Goal: Navigation & Orientation: Find specific page/section

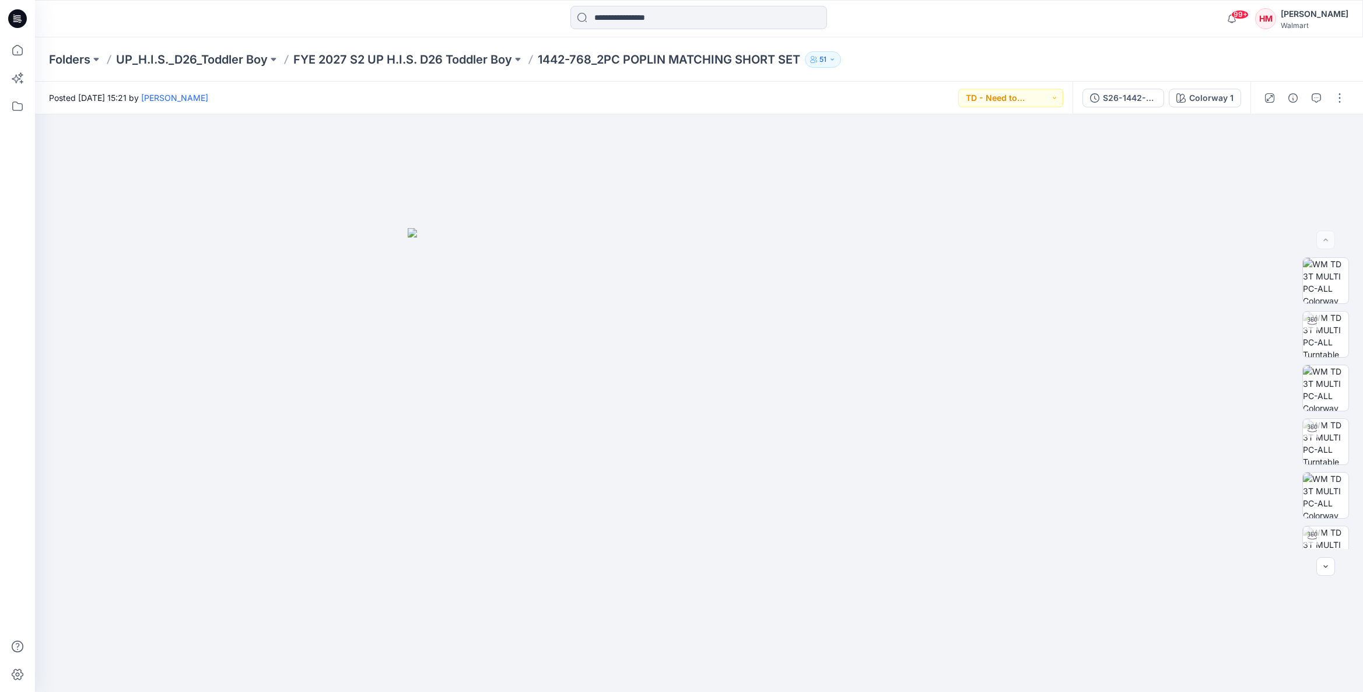
drag, startPoint x: 914, startPoint y: 62, endPoint x: 955, endPoint y: 60, distance: 41.5
click at [915, 61] on div "Folders UP_H.I.S._D26_Toddler Boy FYE 2027 S2 UP H.I.S. D26 Toddler Boy 1442-76…" at bounding box center [653, 59] width 1209 height 16
click at [721, 611] on div at bounding box center [699, 403] width 1328 height 578
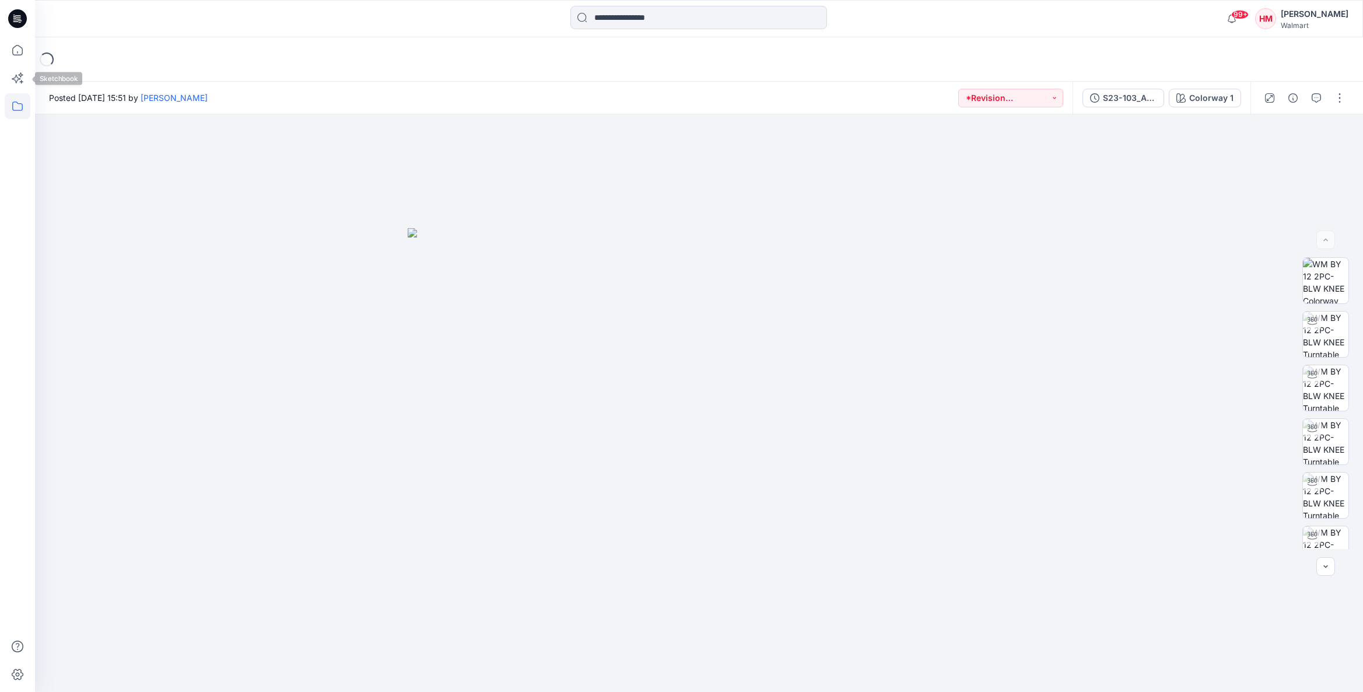
click at [15, 106] on icon at bounding box center [18, 106] width 26 height 26
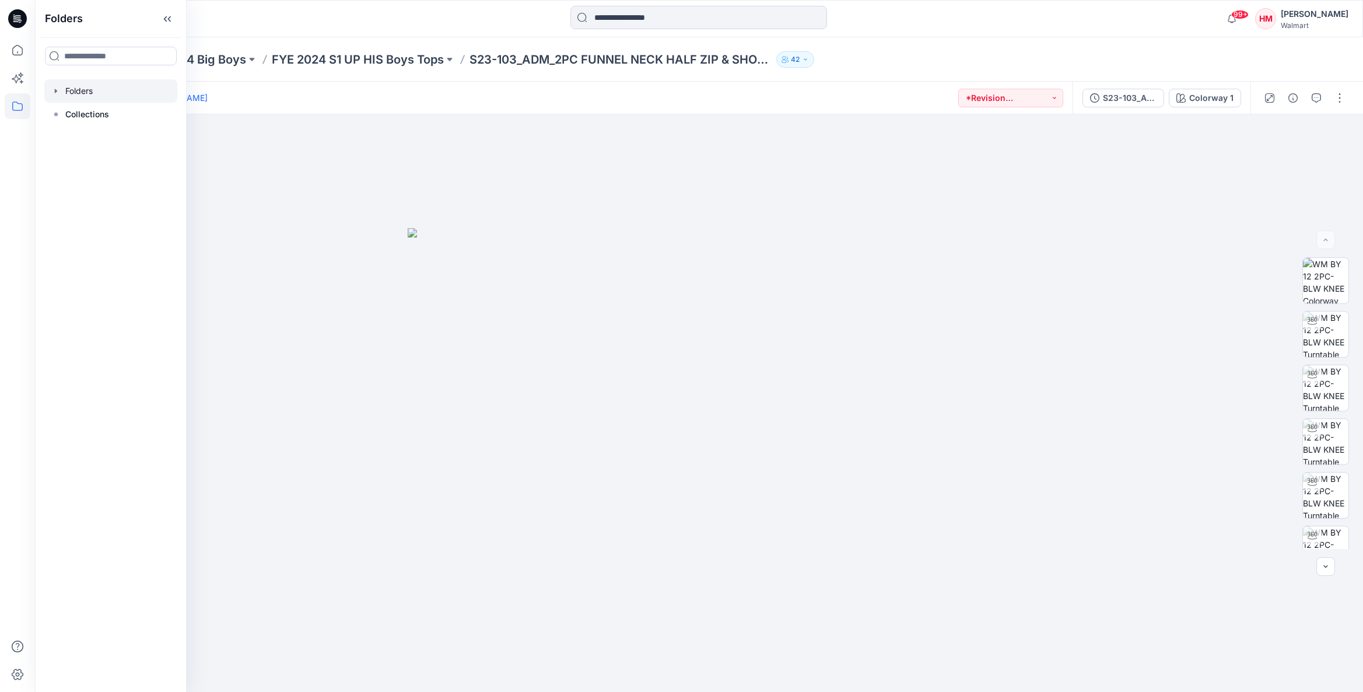
click at [86, 94] on div at bounding box center [110, 90] width 133 height 23
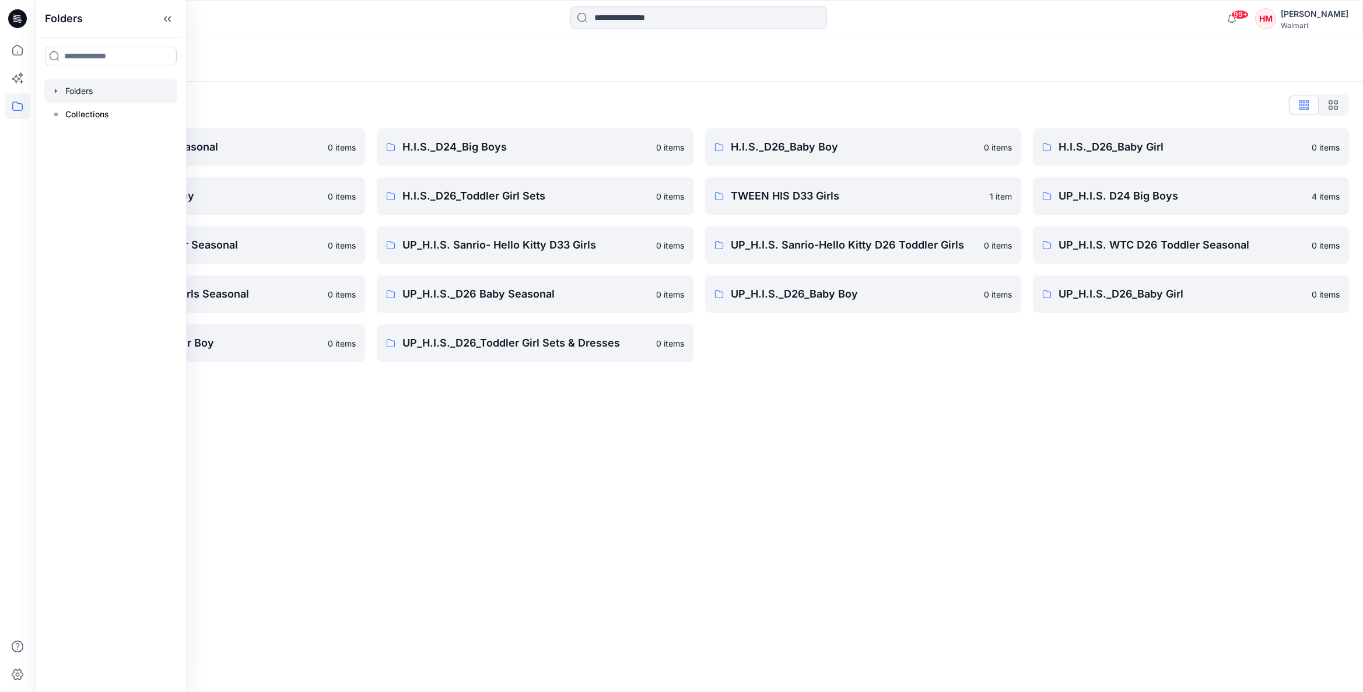
click at [390, 433] on div "Folders Folders List H.I.S. D26 Toddler Seasonal 0 items H.I.S._D26_Toddler Boy…" at bounding box center [699, 364] width 1328 height 655
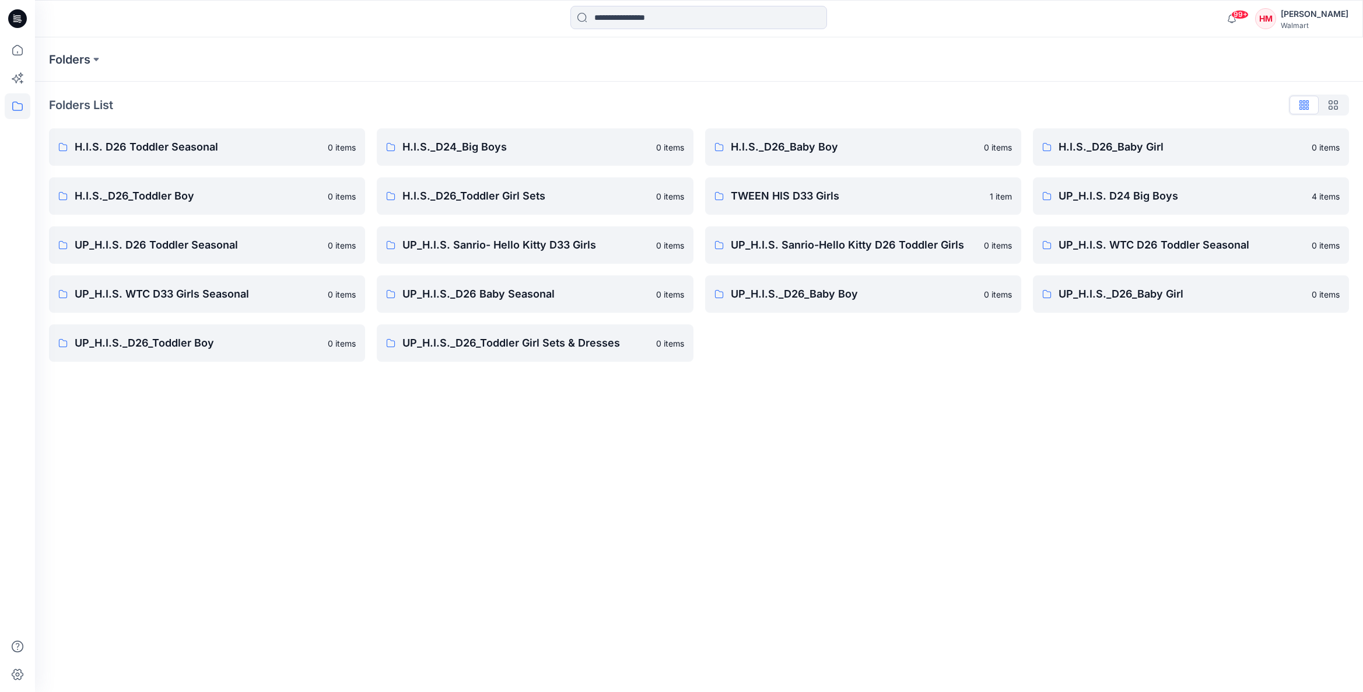
click at [288, 337] on p "UP_H.I.S._D26_Toddler Boy" at bounding box center [198, 343] width 246 height 16
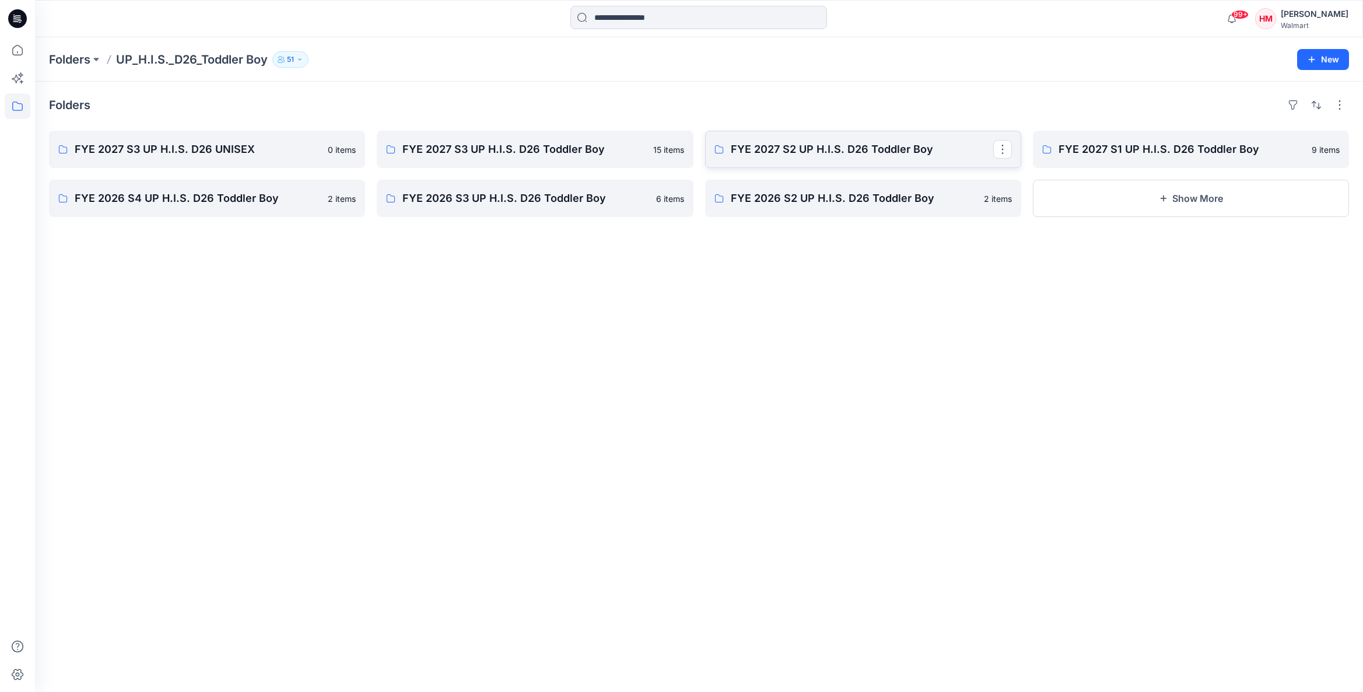
click at [909, 148] on p "FYE 2027 S2 UP H.I.S. D26 Toddler Boy" at bounding box center [862, 149] width 263 height 16
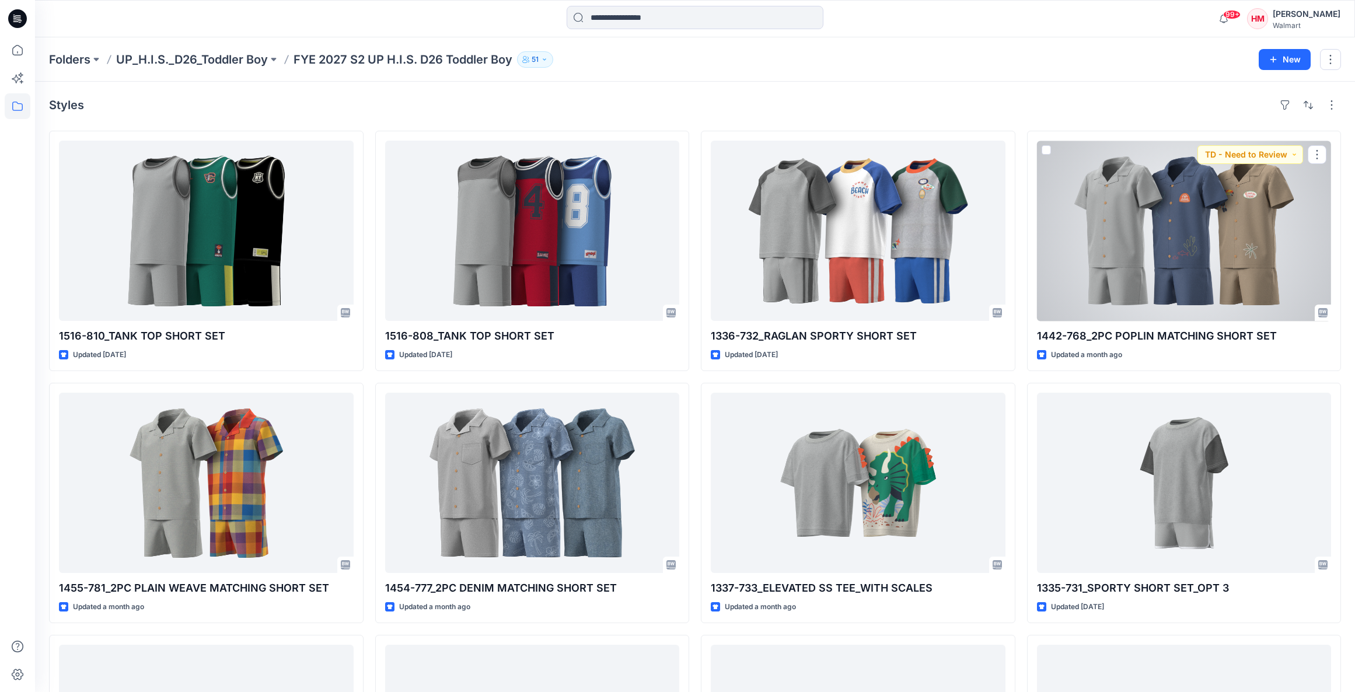
click at [1265, 281] on div at bounding box center [1184, 231] width 295 height 180
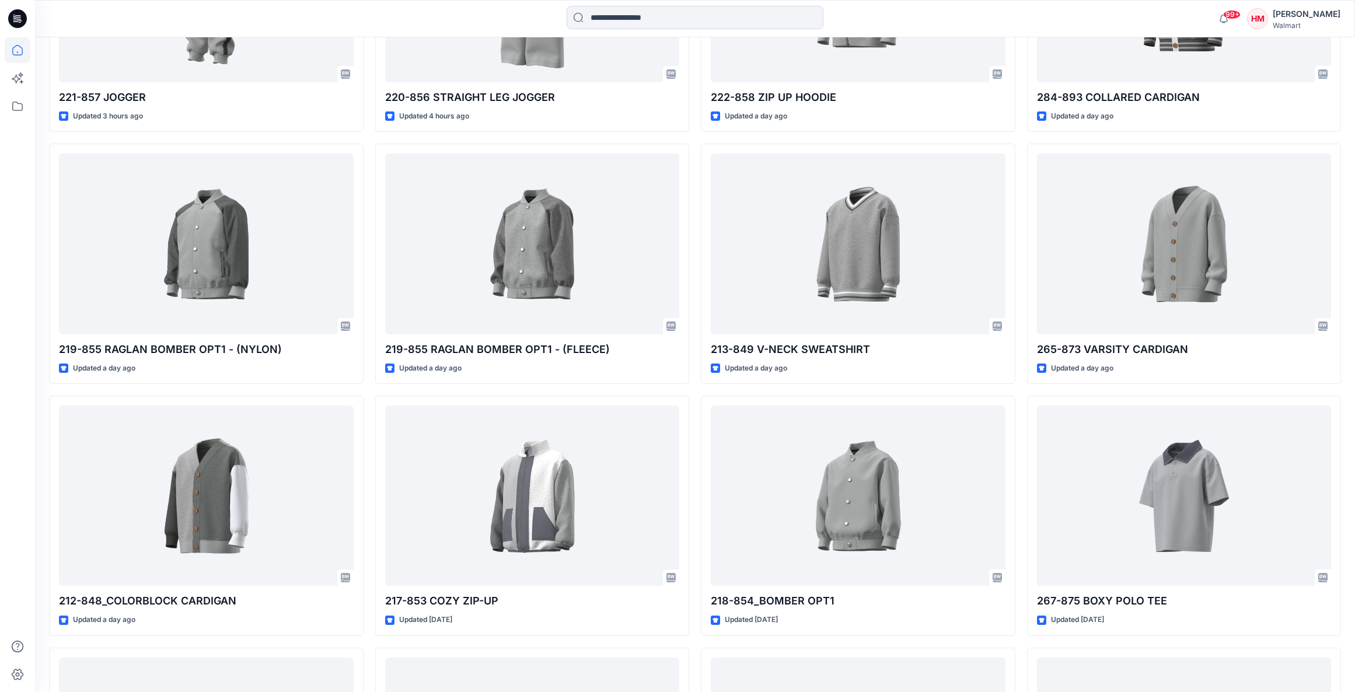
scroll to position [551, 0]
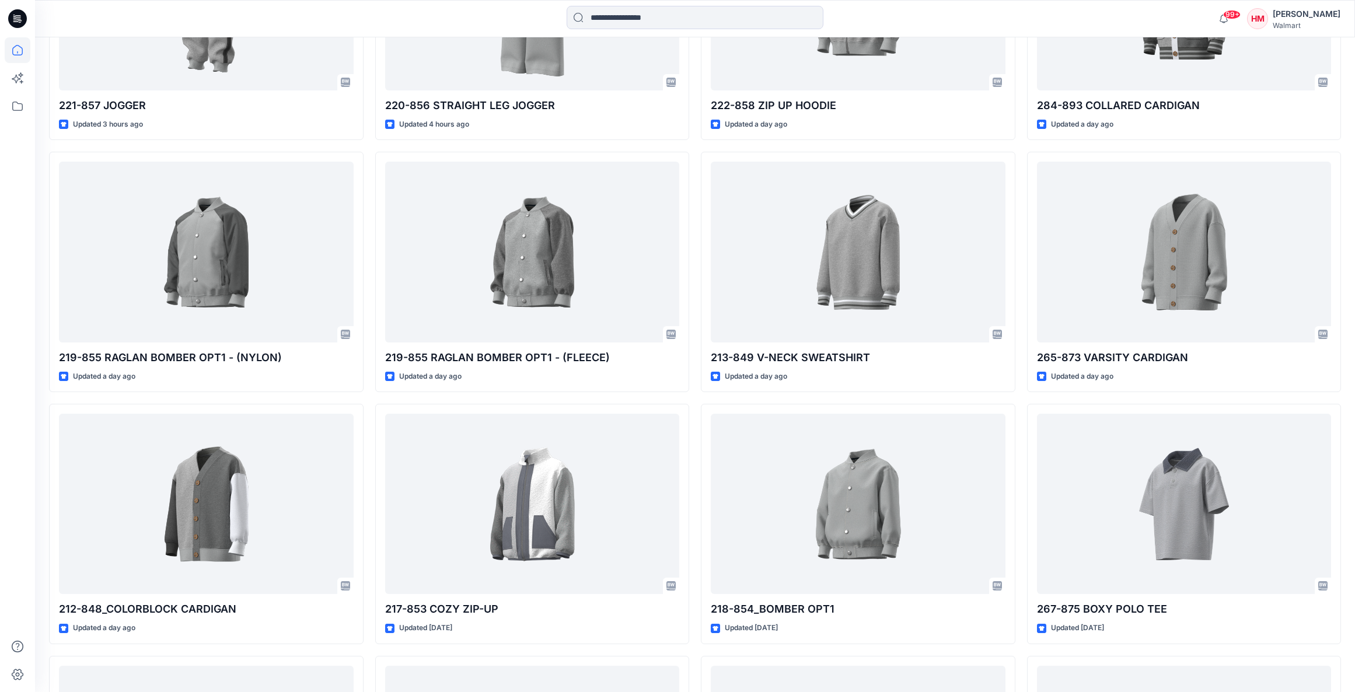
click at [1353, 55] on div "Welcome back, Heather New New Unleash Creativity, Speed Up Development Explore …" at bounding box center [695, 471] width 1320 height 1969
drag, startPoint x: 1353, startPoint y: 55, endPoint x: 1358, endPoint y: 59, distance: 6.2
click at [1353, 55] on div "Welcome back, Heather New New Unleash Creativity, Speed Up Development Explore …" at bounding box center [695, 471] width 1320 height 1969
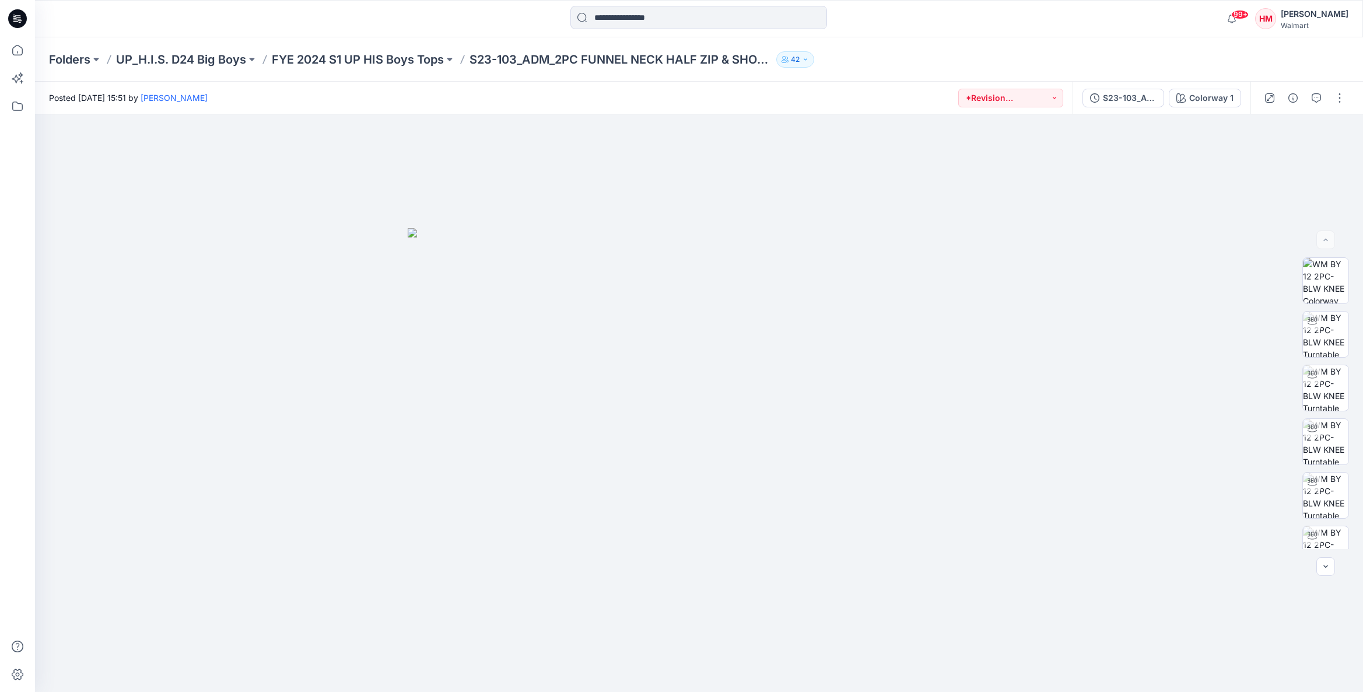
click at [80, 55] on p "Folders" at bounding box center [69, 59] width 41 height 16
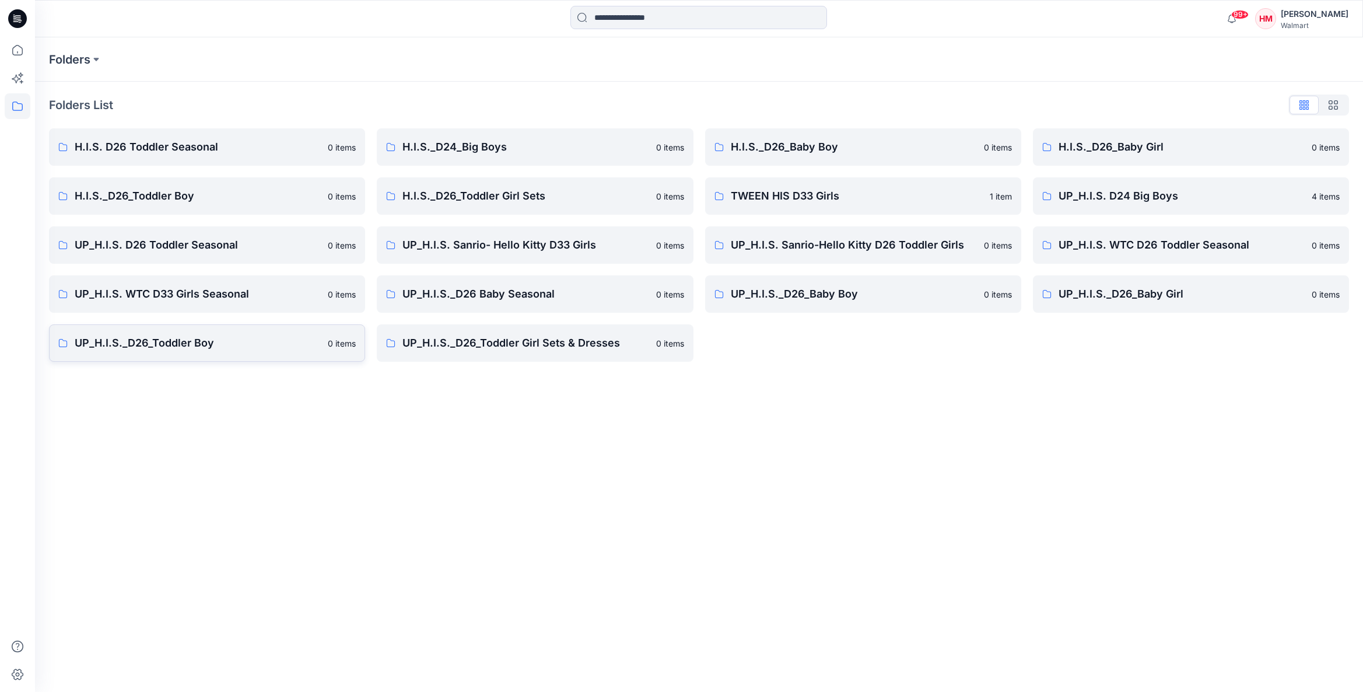
click at [184, 338] on p "UP_H.I.S._D26_Toddler Boy" at bounding box center [198, 343] width 246 height 16
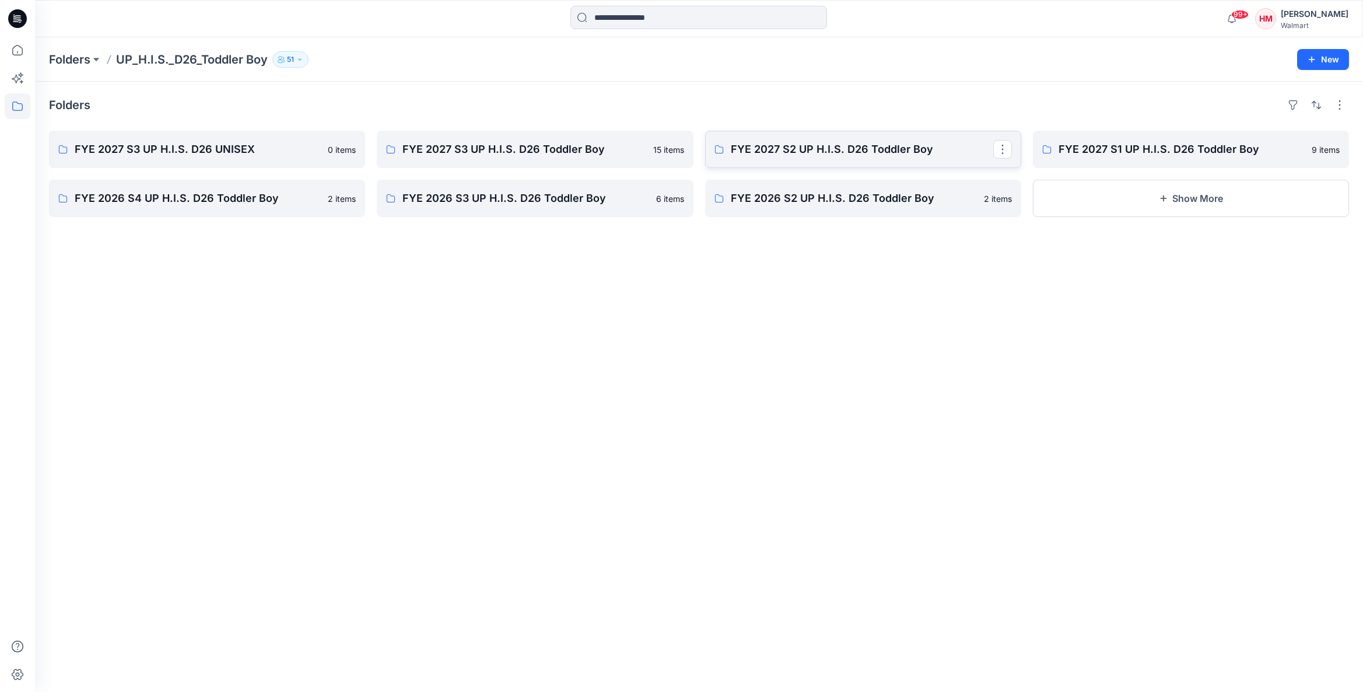
click at [842, 157] on p "FYE 2027 S2 UP H.I.S. D26 Toddler Boy" at bounding box center [862, 149] width 263 height 16
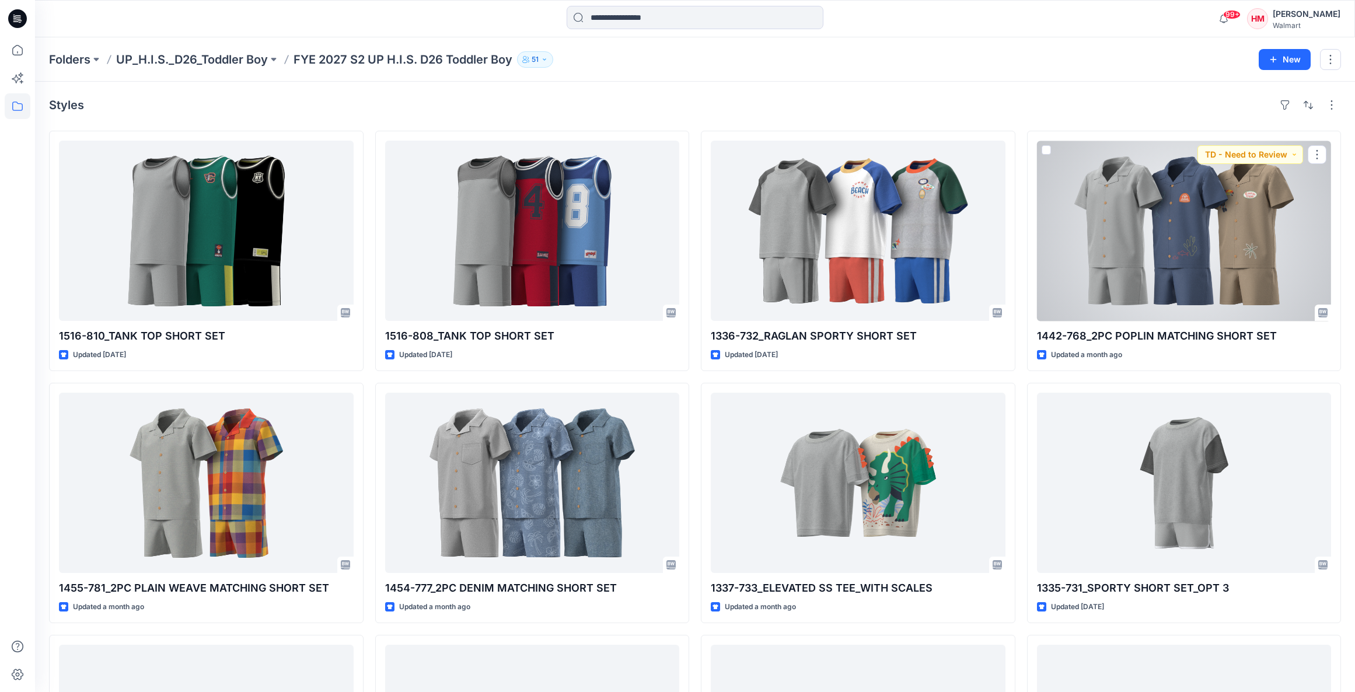
click at [1220, 235] on div at bounding box center [1184, 231] width 295 height 180
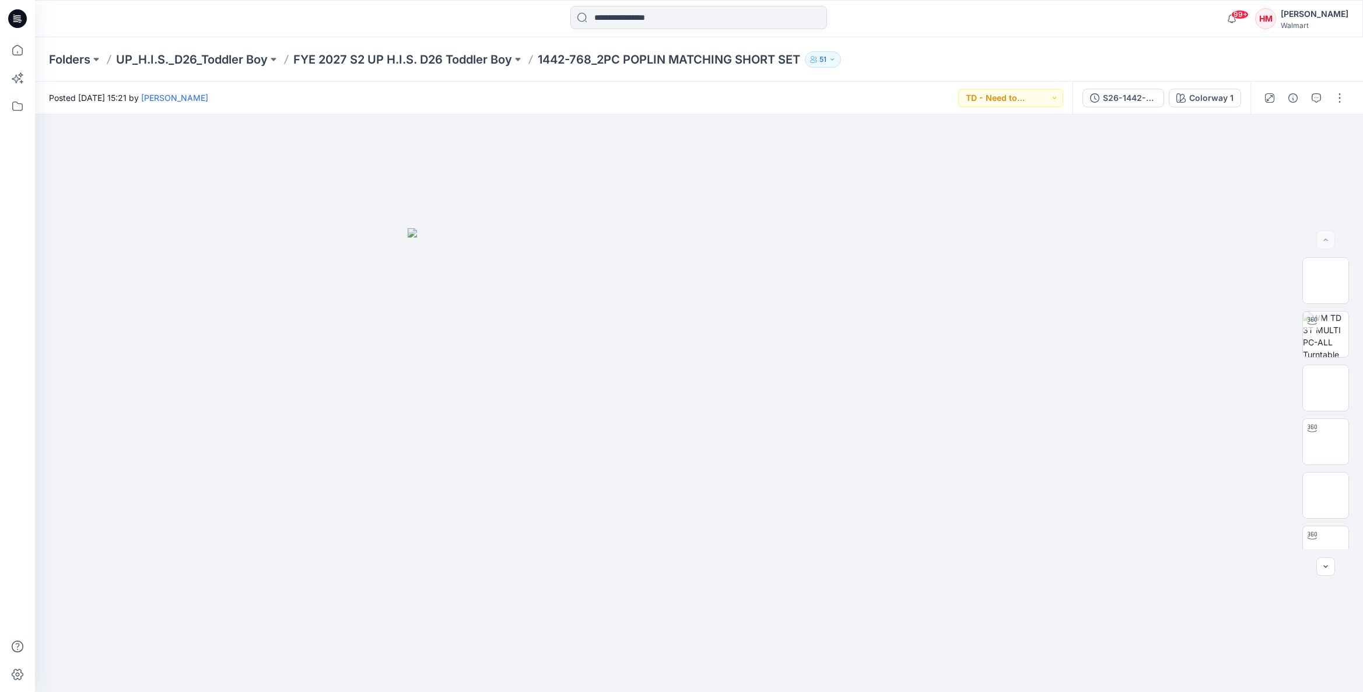
click at [1110, 29] on div "99+ Notifications Alyssa Mezger shared 221-857 JOGGER in FYE 2027 S3 UP H.I.S. …" at bounding box center [699, 19] width 1328 height 26
click at [488, 57] on p "FYE 2027 S2 UP H.I.S. D26 Toddler Boy" at bounding box center [402, 59] width 219 height 16
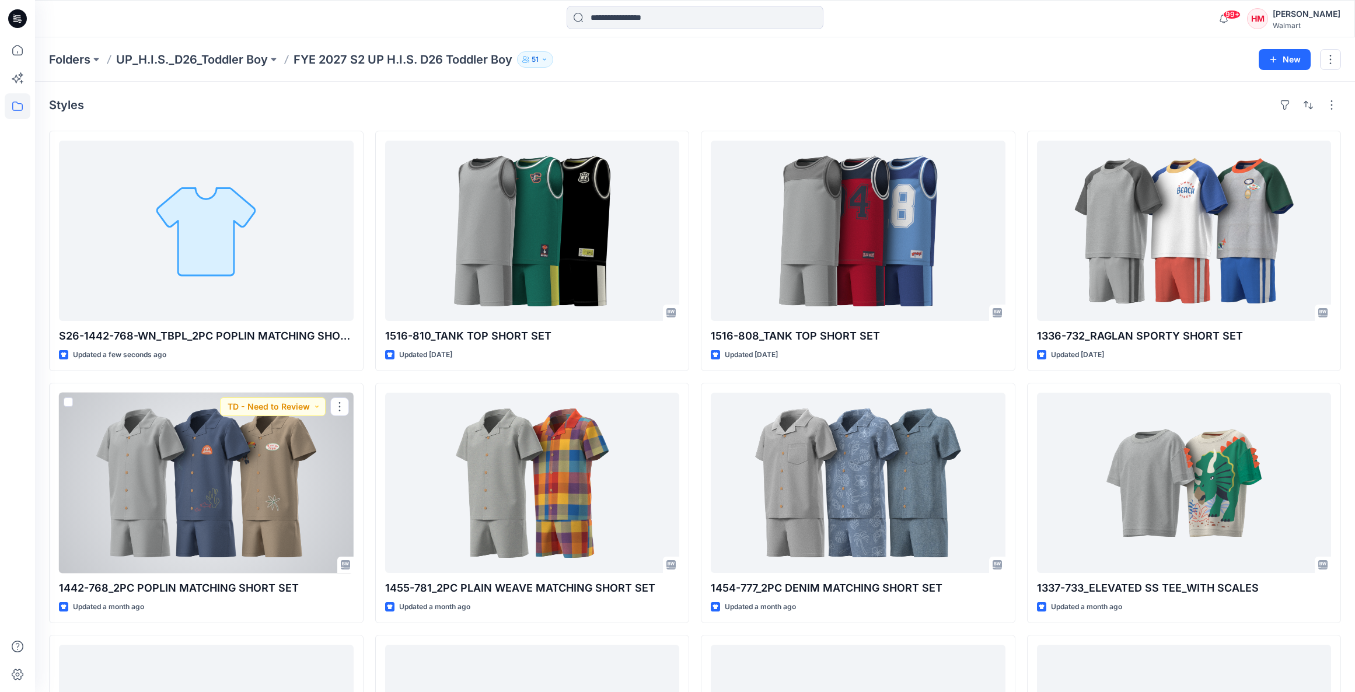
click at [207, 433] on div at bounding box center [206, 483] width 295 height 180
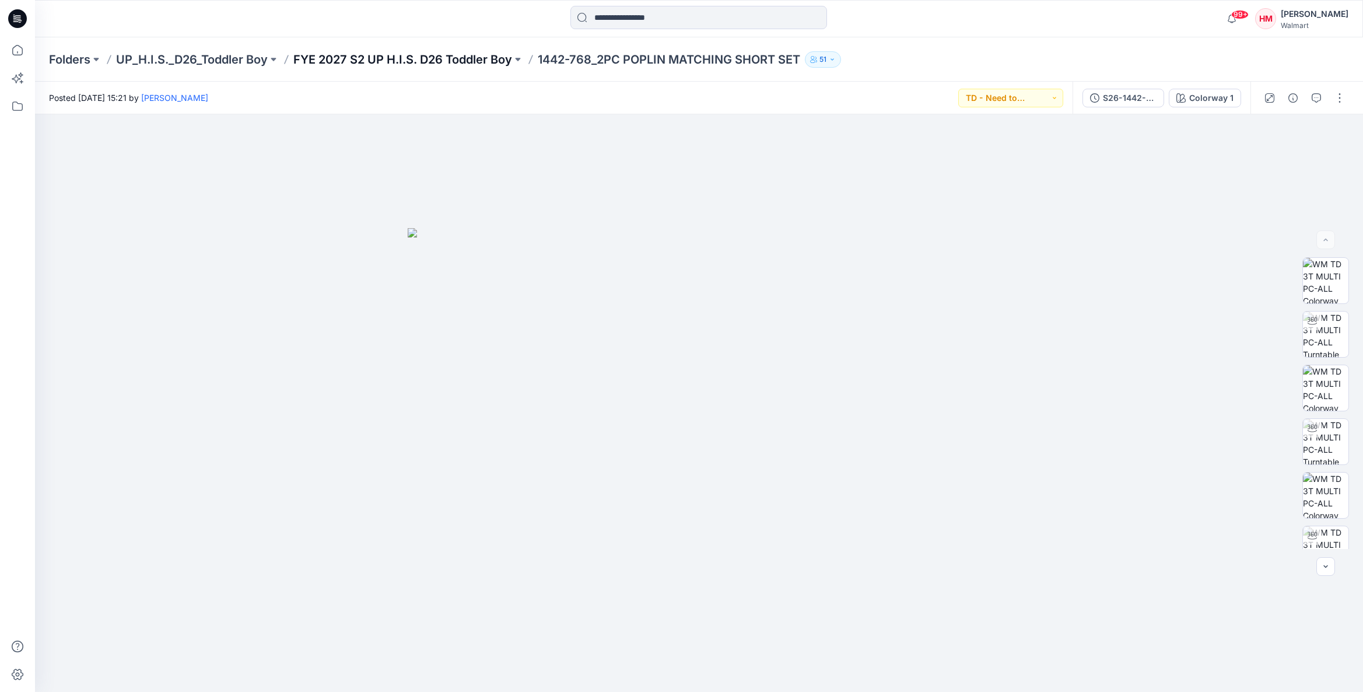
click at [401, 57] on p "FYE 2027 S2 UP H.I.S. D26 Toddler Boy" at bounding box center [402, 59] width 219 height 16
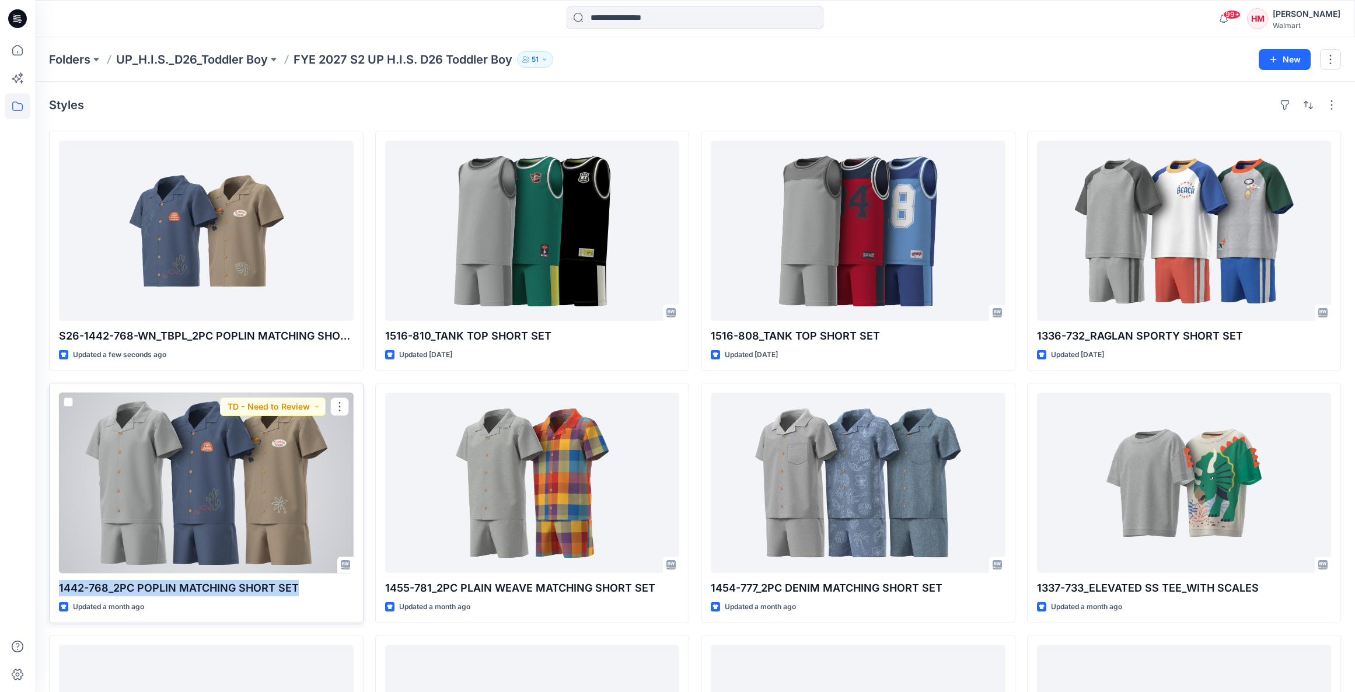
drag, startPoint x: 68, startPoint y: 589, endPoint x: 302, endPoint y: 595, distance: 234.0
click at [302, 595] on p "1442-768_2PC POPLIN MATCHING SHORT SET" at bounding box center [206, 588] width 295 height 16
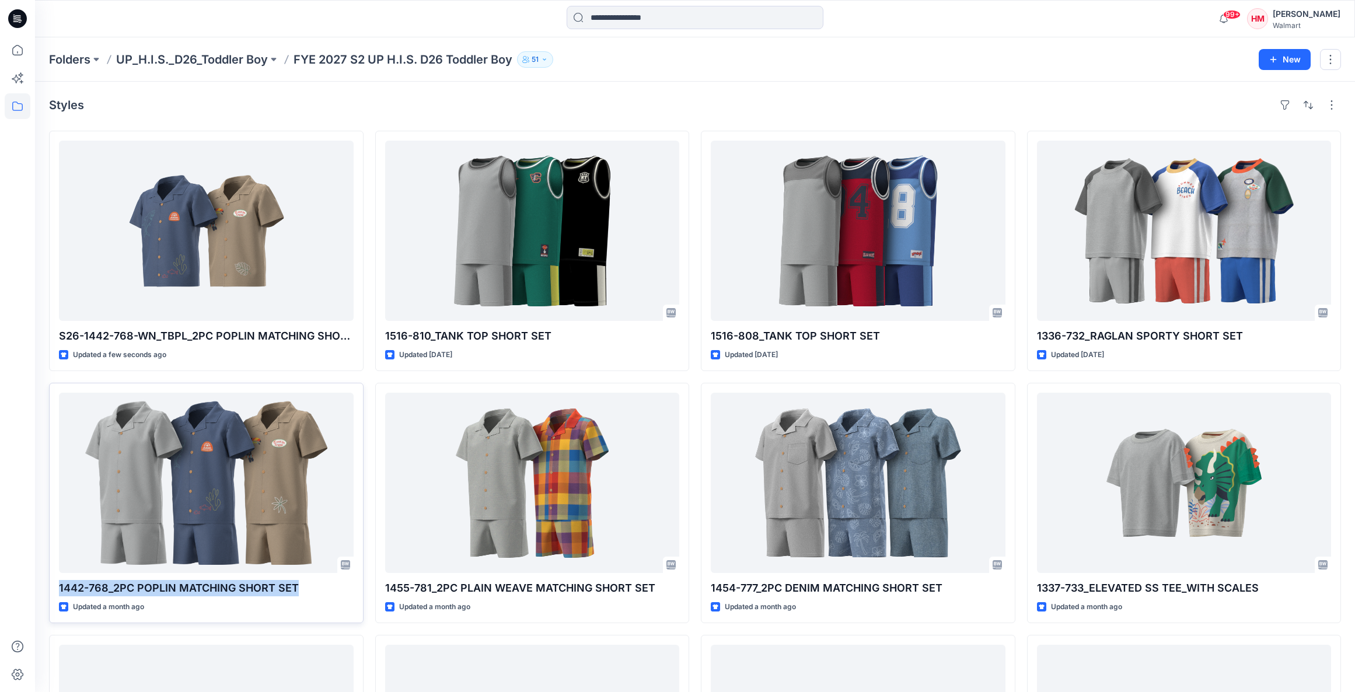
copy p "1442-768_2PC POPLIN MATCHING SHORT SET"
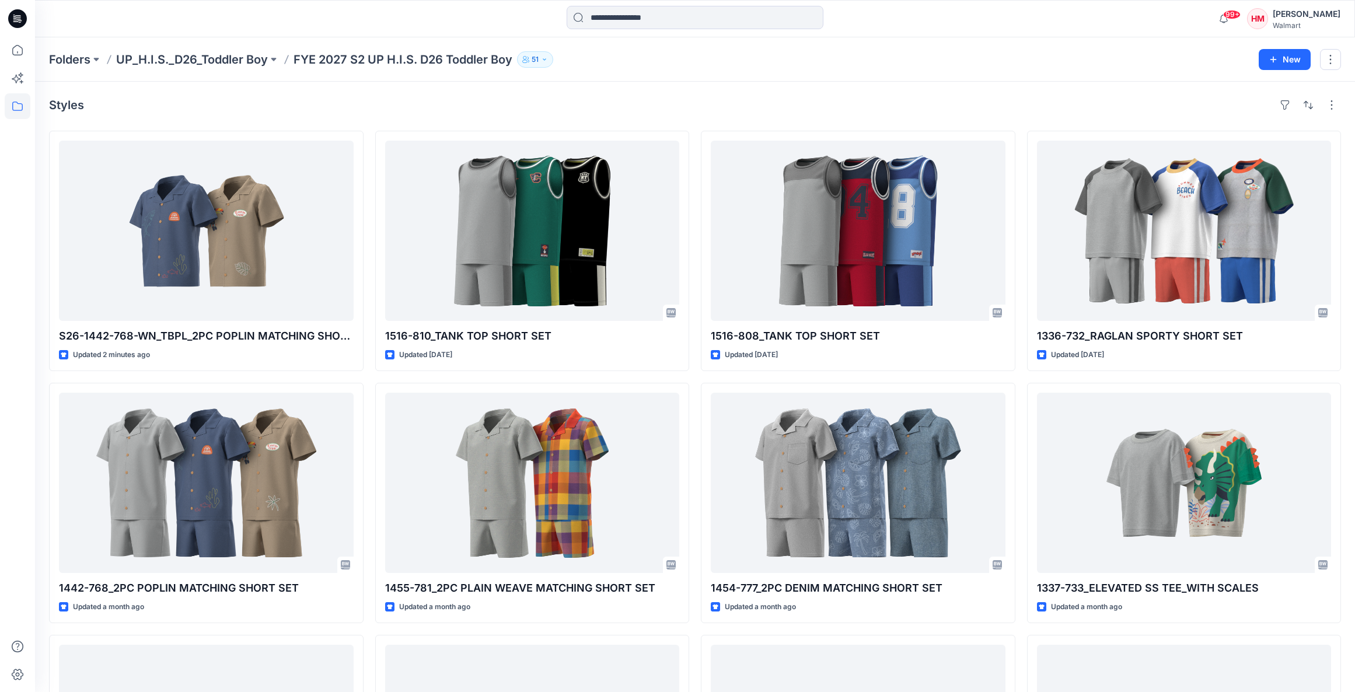
click at [510, 105] on div "Styles" at bounding box center [695, 105] width 1292 height 19
